Goal: Find specific page/section: Find specific page/section

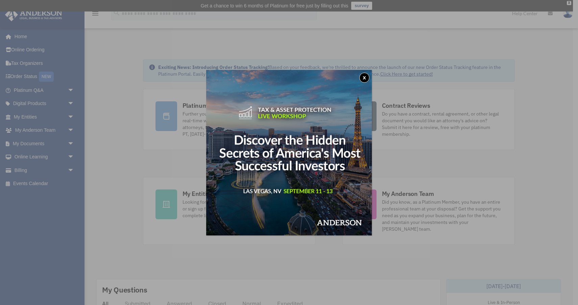
click at [368, 77] on button "x" at bounding box center [365, 78] width 10 height 10
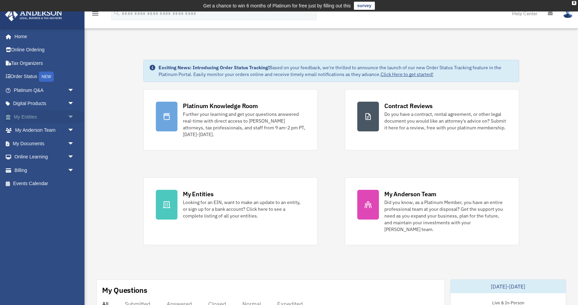
click at [30, 117] on link "My Entities arrow_drop_down" at bounding box center [45, 117] width 80 height 14
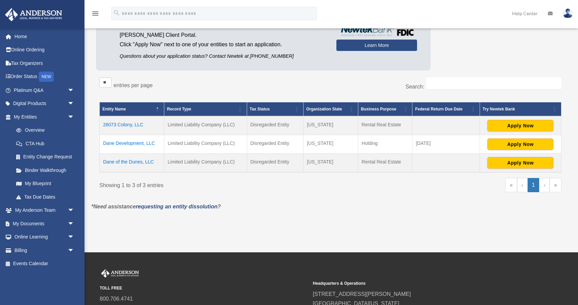
scroll to position [82, 0]
click at [36, 182] on link "My Blueprint" at bounding box center [46, 184] width 75 height 14
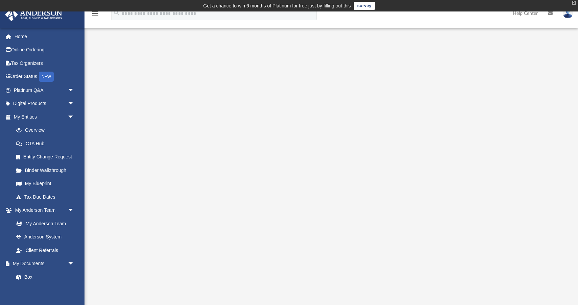
click at [575, 3] on div "X" at bounding box center [574, 3] width 4 height 4
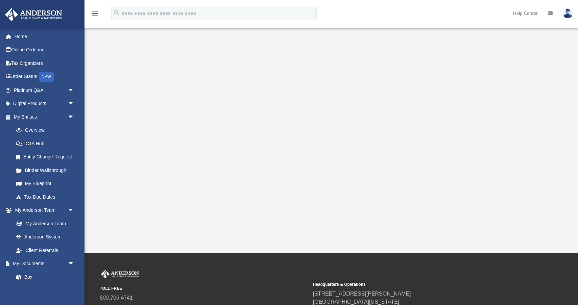
scroll to position [87, 0]
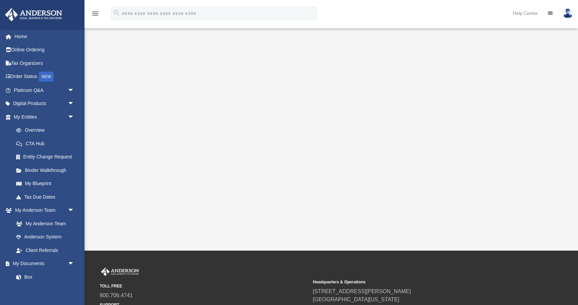
click at [548, 108] on div at bounding box center [331, 92] width 445 height 271
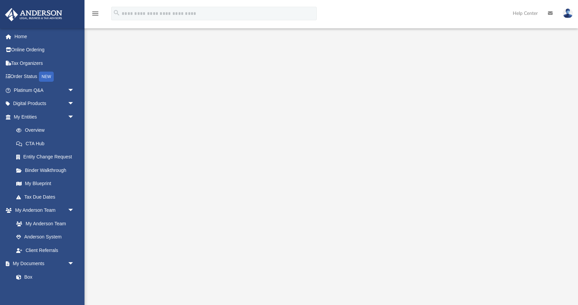
scroll to position [23, 0]
click at [126, 249] on div at bounding box center [331, 157] width 445 height 271
click at [95, 14] on icon "menu" at bounding box center [95, 13] width 8 height 8
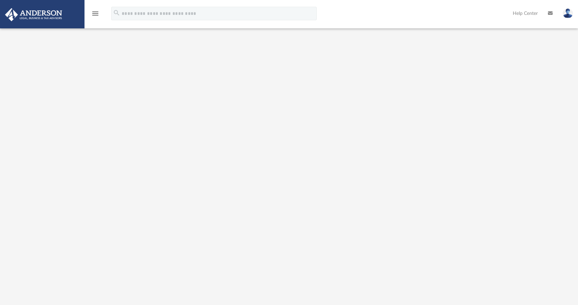
click at [95, 14] on icon "menu" at bounding box center [95, 13] width 8 height 8
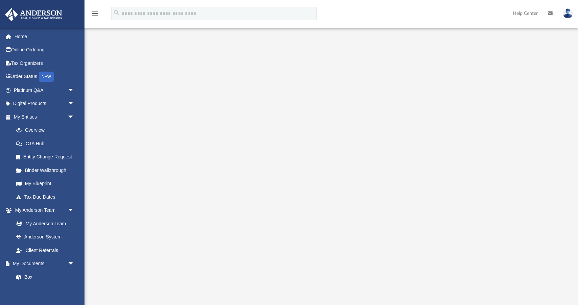
scroll to position [0, 0]
click at [547, 64] on div at bounding box center [331, 179] width 445 height 271
click at [96, 15] on icon "menu" at bounding box center [95, 13] width 8 height 8
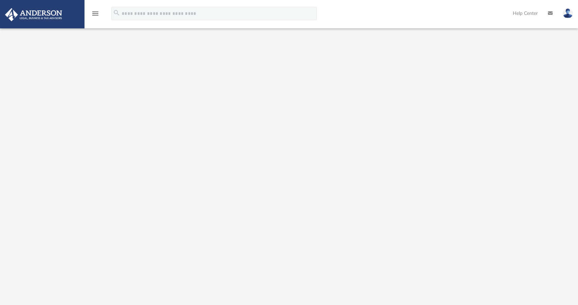
click at [96, 15] on icon "menu" at bounding box center [95, 13] width 8 height 8
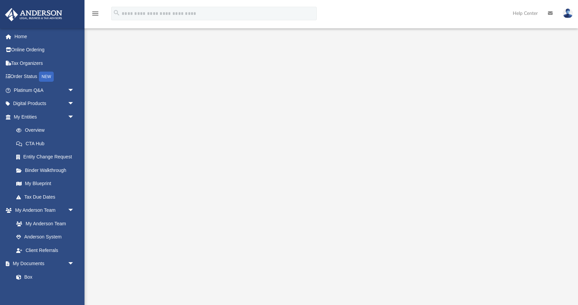
scroll to position [17, 0]
